Goal: Find specific page/section

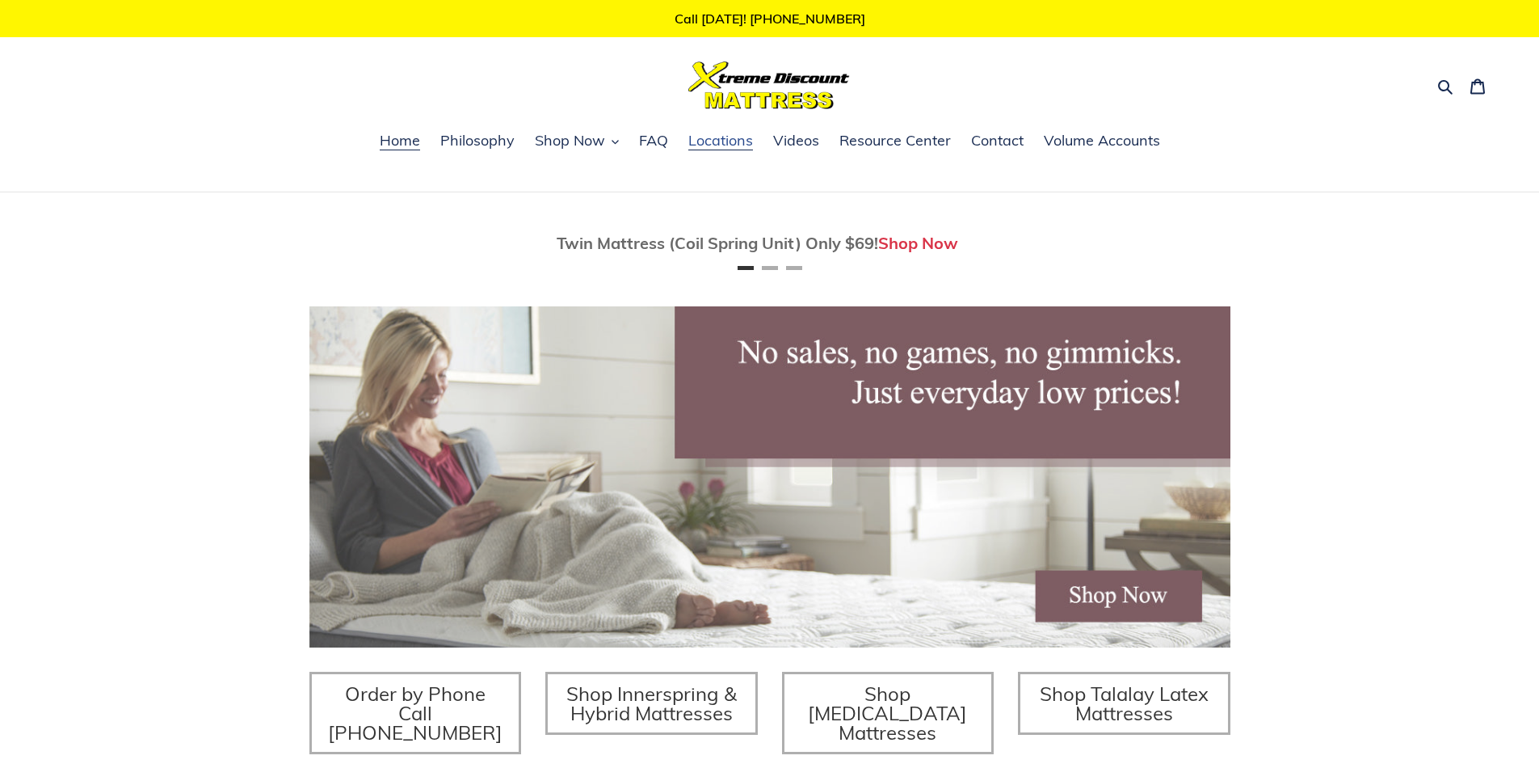
click at [694, 142] on span "Locations" at bounding box center [720, 140] width 65 height 19
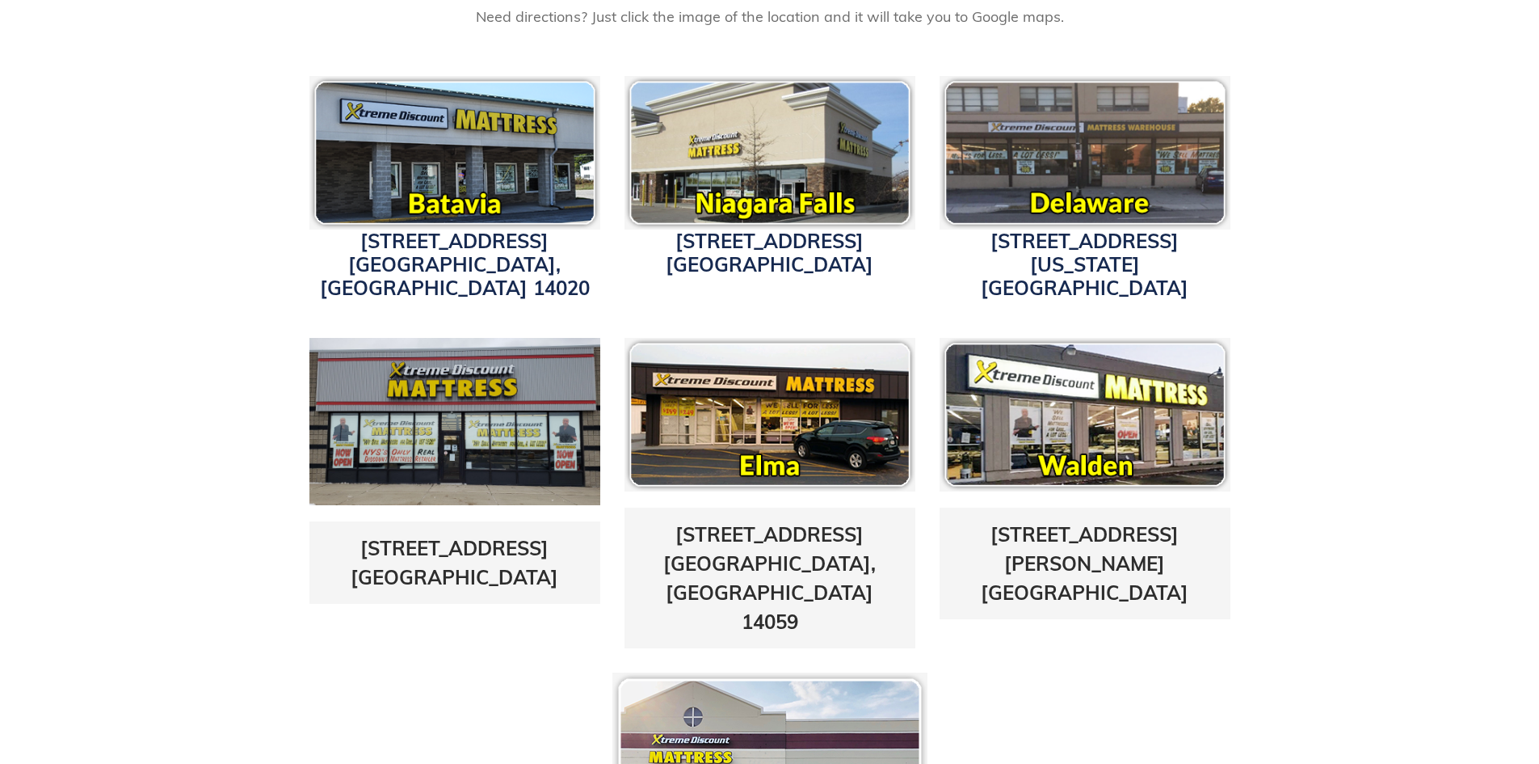
scroll to position [528, 0]
click at [1053, 184] on img at bounding box center [1085, 152] width 291 height 154
click at [1059, 243] on link "3514 Delaware Ave. Buffalo, NY 14217" at bounding box center [1085, 263] width 208 height 71
